Goal: Information Seeking & Learning: Find specific fact

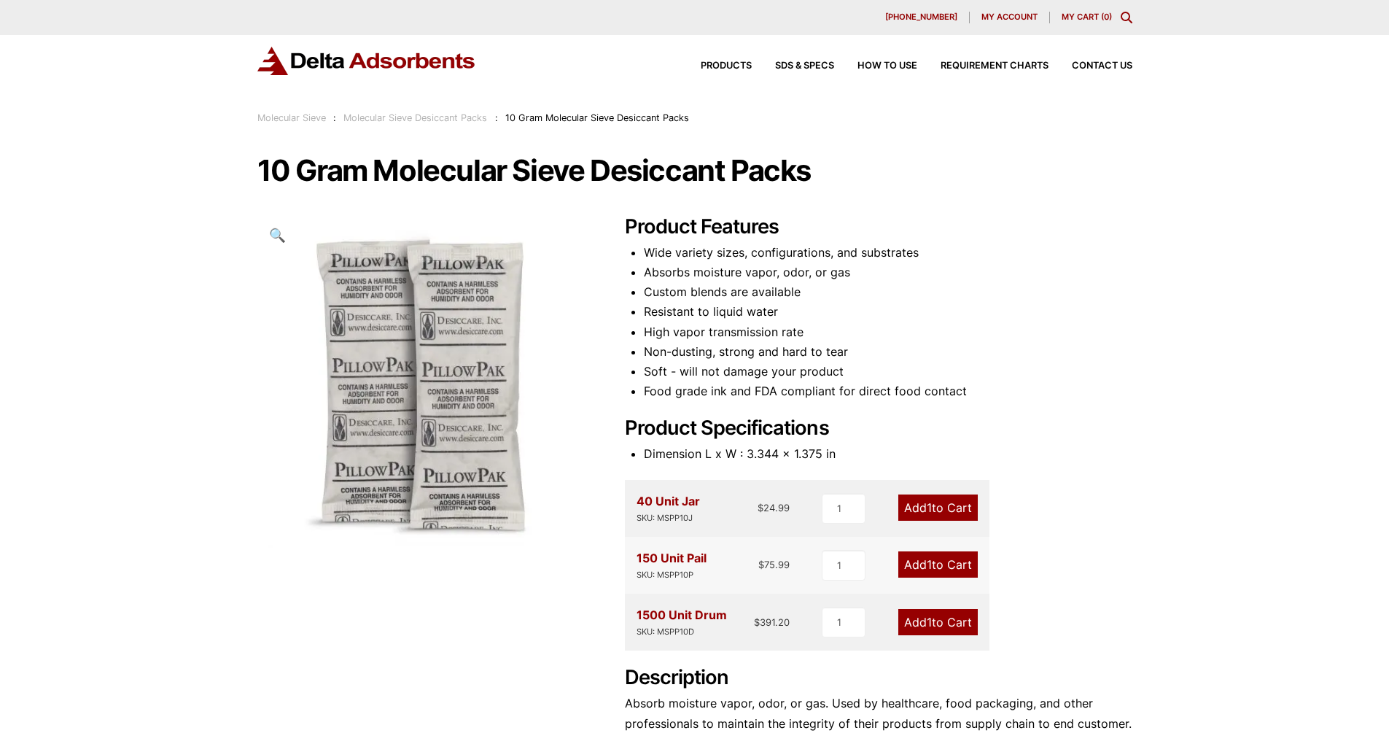
click at [1071, 336] on li "High vapor transmission rate" at bounding box center [888, 332] width 489 height 20
click at [431, 112] on link "Molecular Sieve Desiccant Packs" at bounding box center [415, 117] width 144 height 11
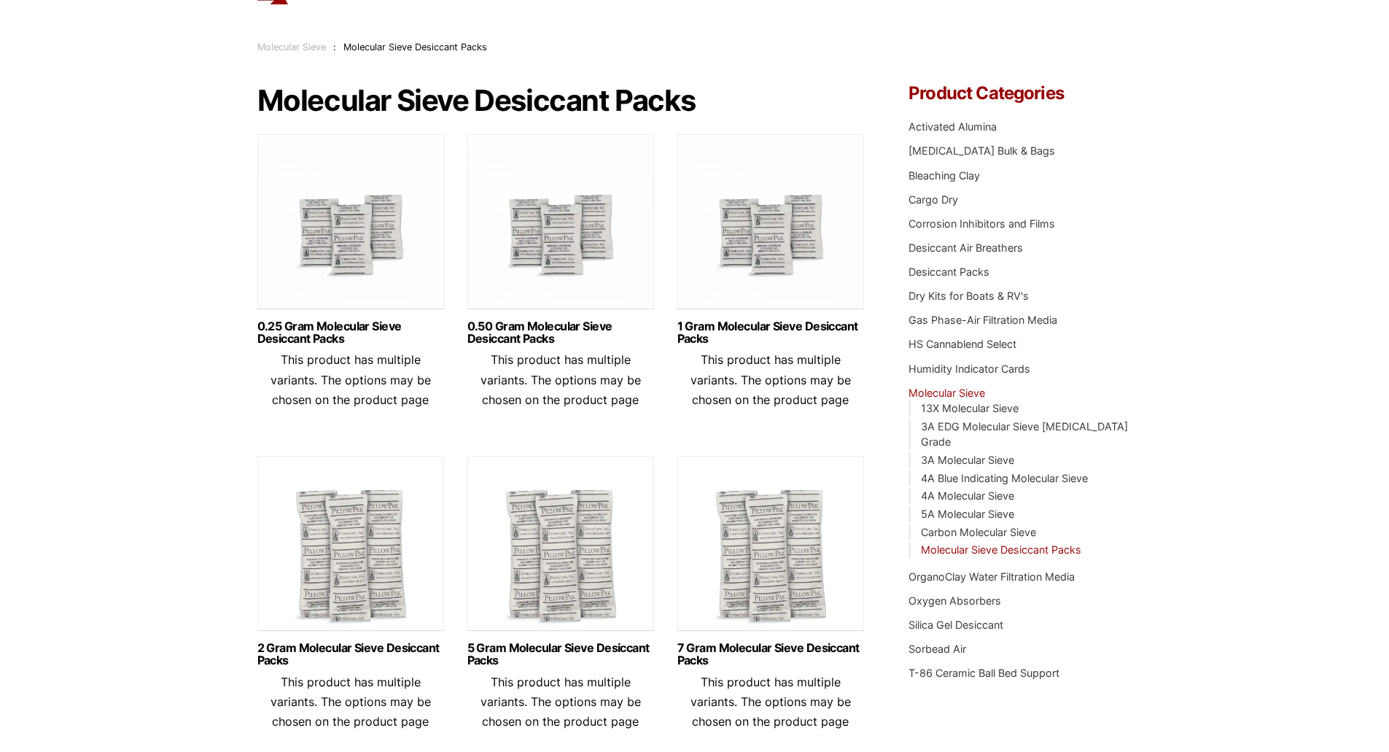
scroll to position [219, 0]
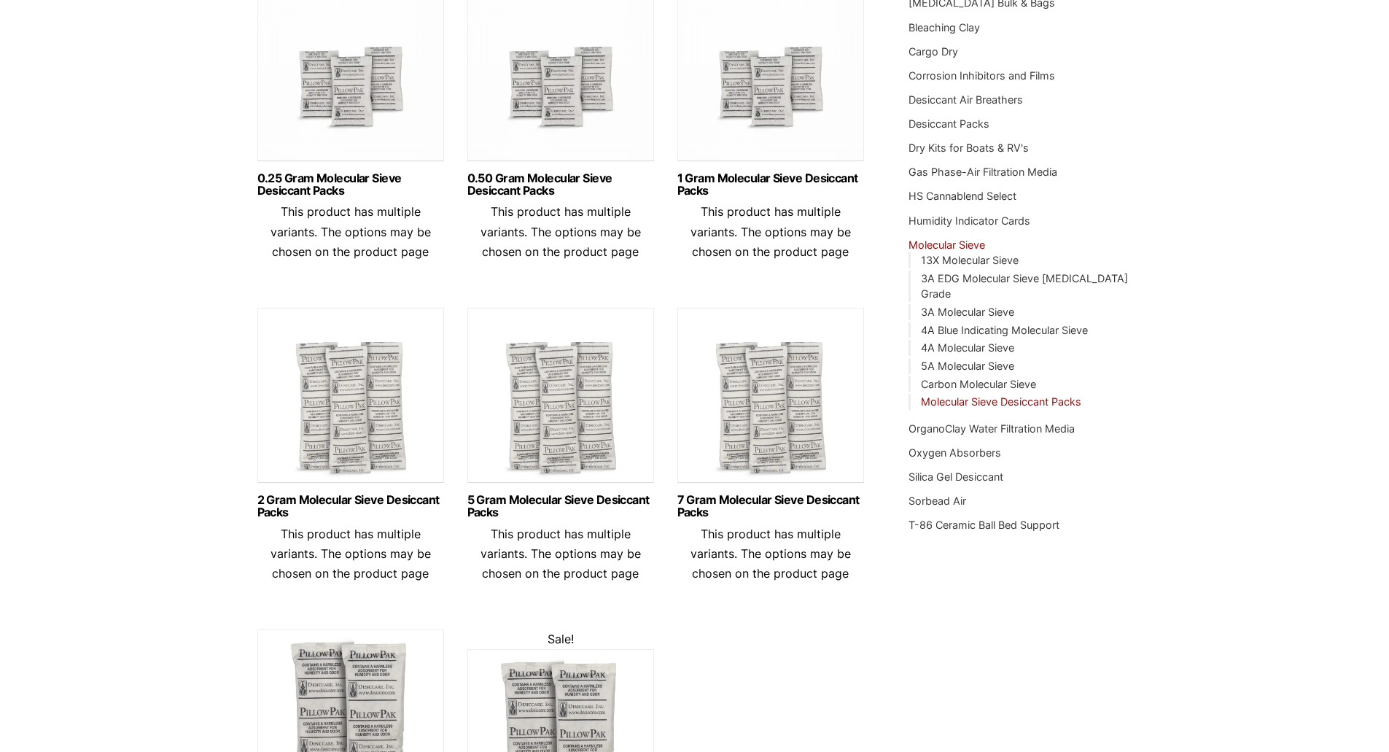
click at [371, 434] on img at bounding box center [350, 399] width 187 height 182
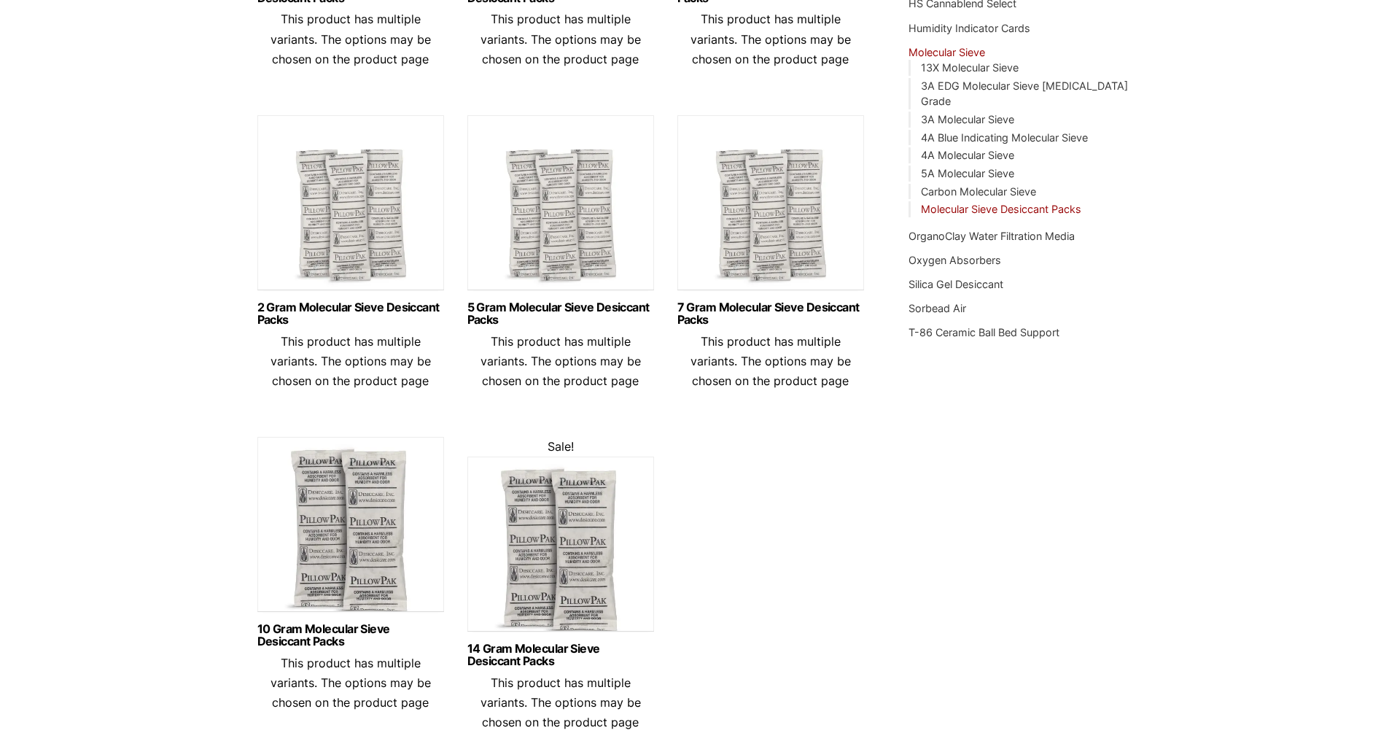
scroll to position [438, 0]
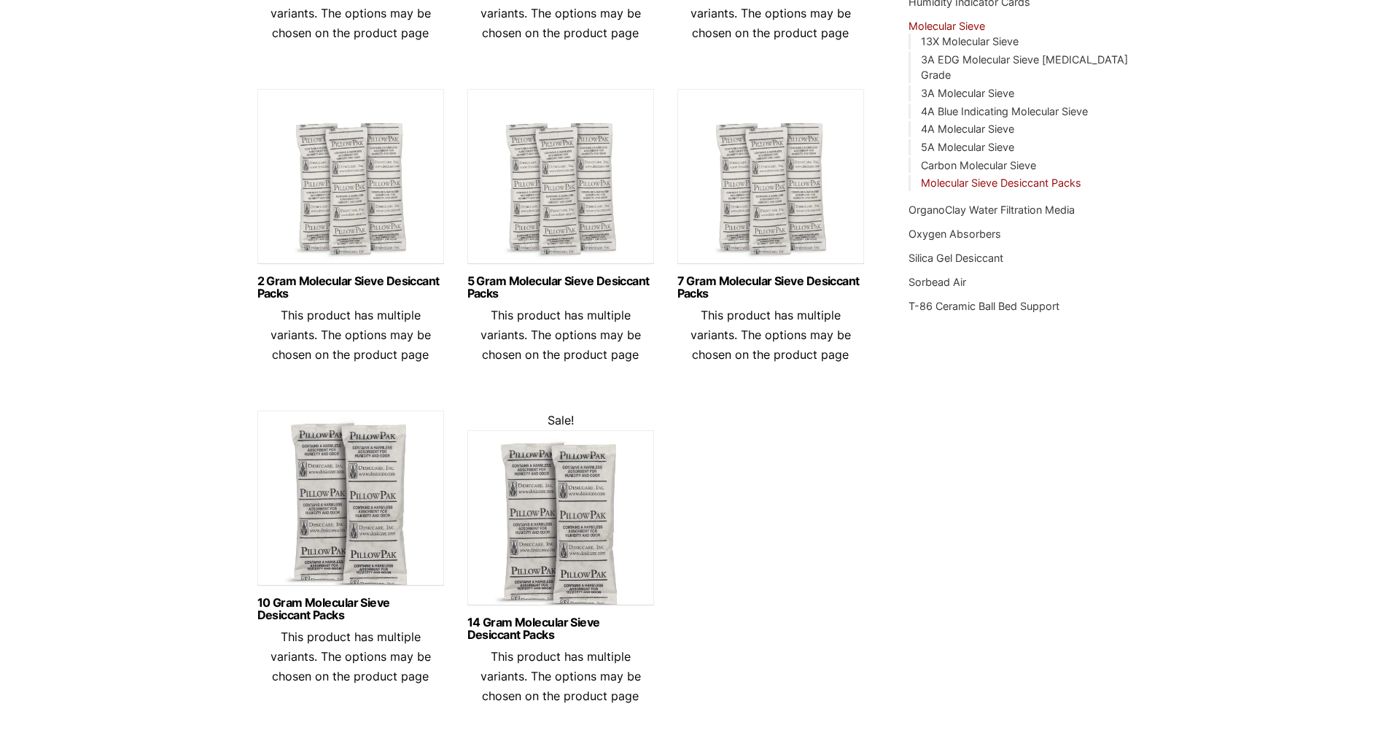
click at [336, 557] on img at bounding box center [350, 502] width 187 height 182
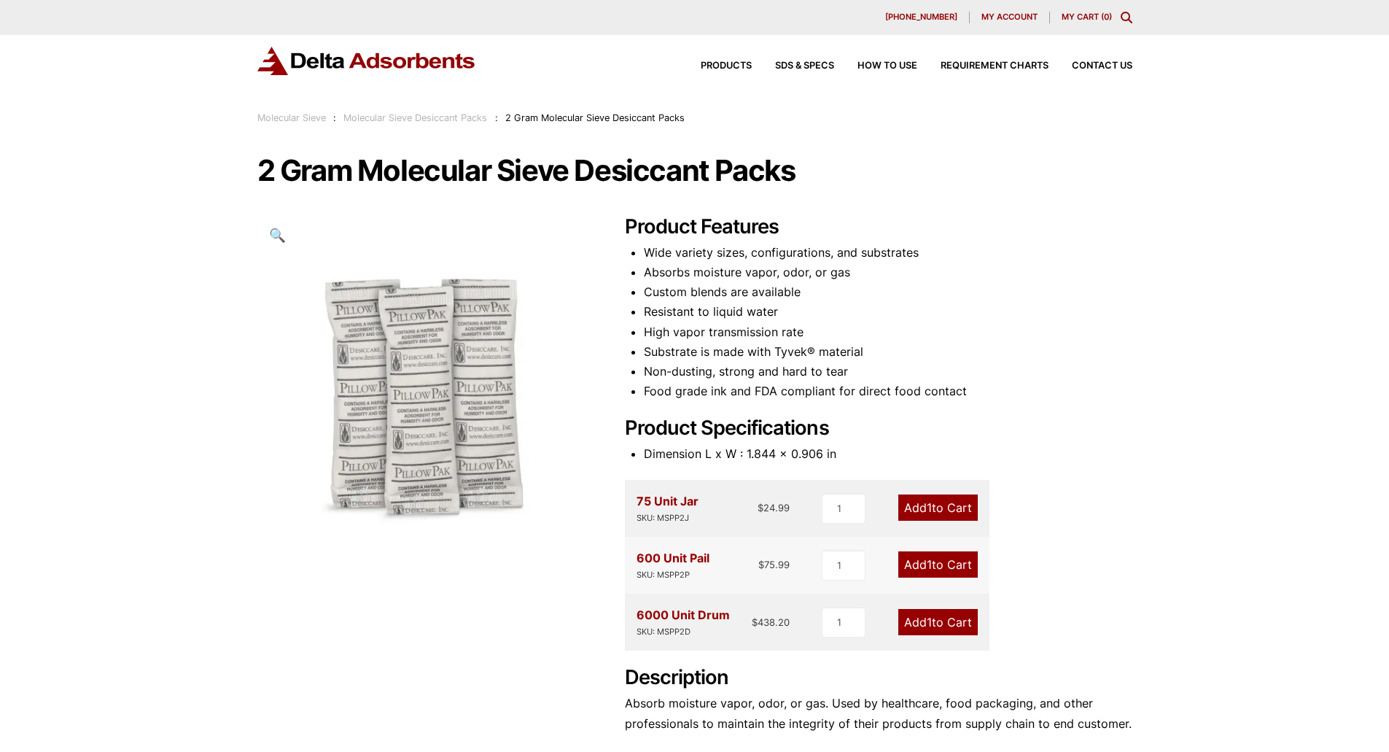
click at [675, 578] on div "SKU: MSPP2P" at bounding box center [673, 575] width 73 height 14
copy div "MSPP2P"
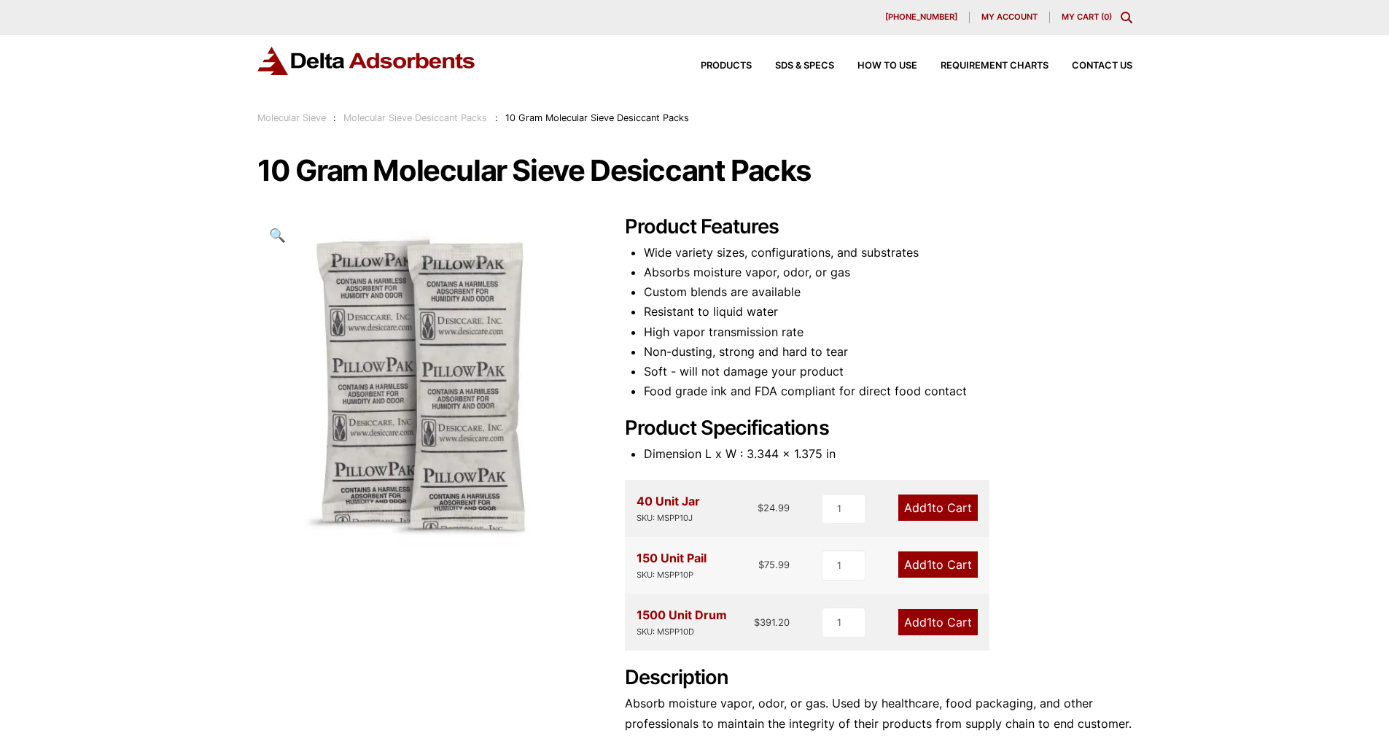
click at [666, 573] on div "SKU: MSPP10P" at bounding box center [672, 575] width 70 height 14
click at [665, 573] on div "SKU: MSPP10P" at bounding box center [672, 575] width 70 height 14
copy div "MSPP10P"
click at [1009, 387] on li "Food grade ink and FDA compliant for direct food contact" at bounding box center [888, 391] width 489 height 20
